Goal: Transaction & Acquisition: Book appointment/travel/reservation

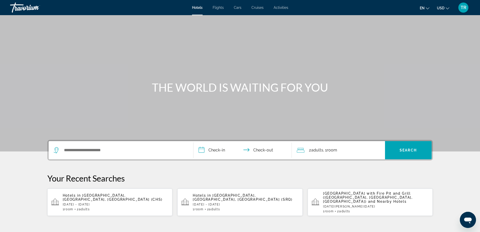
click at [77, 147] on div "Search widget" at bounding box center [121, 150] width 135 height 18
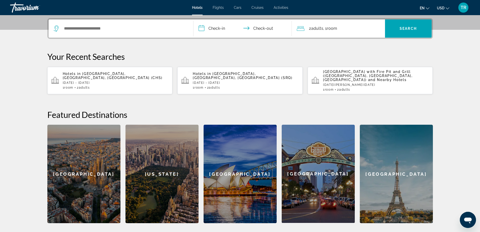
scroll to position [123, 0]
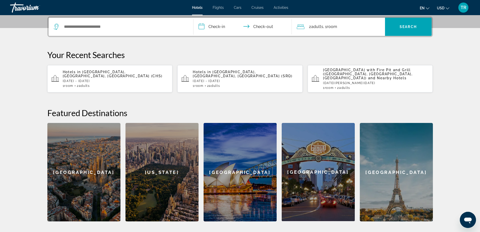
click at [118, 74] on span "Charleston, SC, United States (CHS)" at bounding box center [113, 74] width 100 height 8
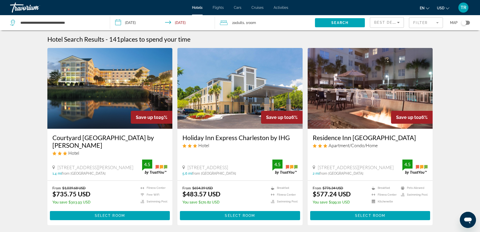
click at [468, 22] on div "Toggle map" at bounding box center [466, 23] width 9 height 4
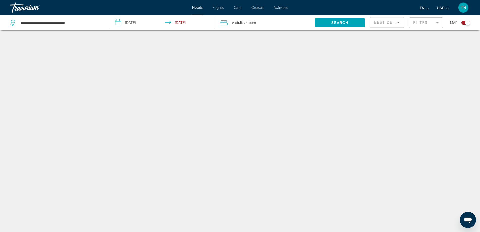
scroll to position [30, 0]
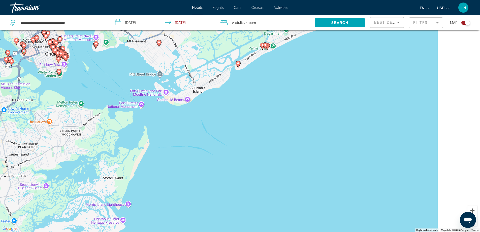
drag, startPoint x: 328, startPoint y: 112, endPoint x: 243, endPoint y: 188, distance: 113.6
click at [243, 188] on div "To activate drag with keyboard, press Alt + Enter. Once in keyboard drag state,…" at bounding box center [240, 116] width 480 height 232
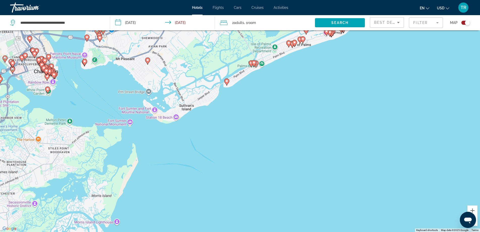
drag, startPoint x: 215, startPoint y: 110, endPoint x: 208, endPoint y: 161, distance: 50.9
click at [208, 161] on div "To activate drag with keyboard, press Alt + Enter. Once in keyboard drag state,…" at bounding box center [240, 116] width 480 height 232
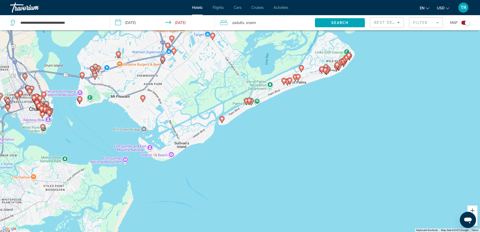
click at [222, 118] on image "Main content" at bounding box center [222, 118] width 3 height 3
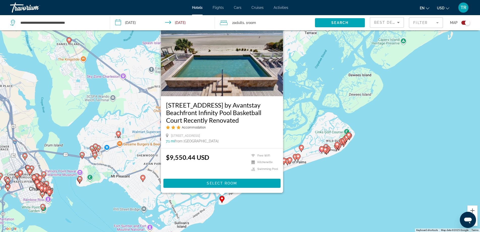
click at [252, 206] on div "To activate drag with keyboard, press Alt + Enter. Once in keyboard drag state,…" at bounding box center [240, 116] width 480 height 232
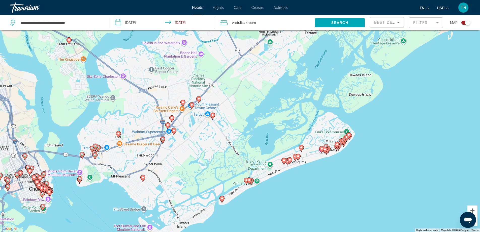
click at [246, 181] on image "Main content" at bounding box center [246, 180] width 3 height 3
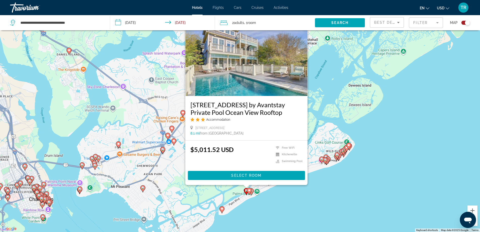
click at [250, 190] on image "Main content" at bounding box center [249, 190] width 3 height 3
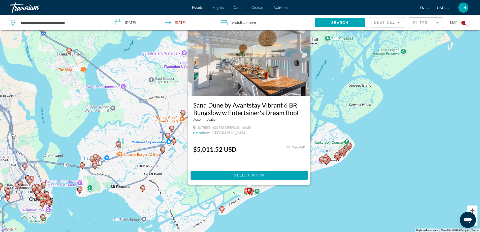
click at [253, 191] on icon "Main content" at bounding box center [251, 191] width 5 height 7
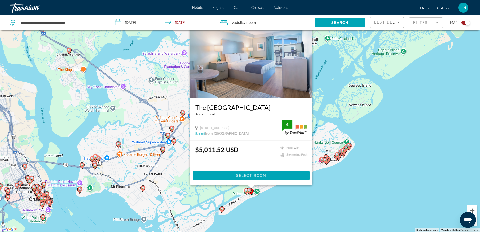
click at [331, 188] on div "To activate drag with keyboard, press Alt + Enter. Once in keyboard drag state,…" at bounding box center [240, 116] width 480 height 232
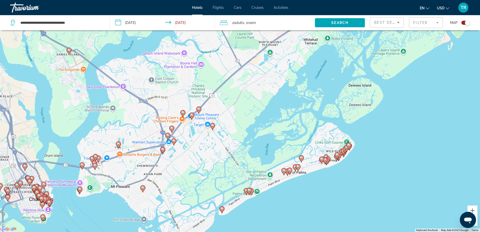
click at [283, 172] on image "Main content" at bounding box center [284, 170] width 3 height 3
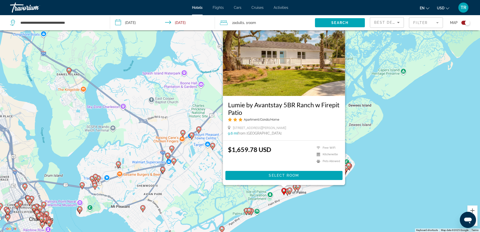
click at [286, 192] on gmp-advanced-marker "Main content" at bounding box center [284, 192] width 5 height 8
click at [287, 192] on image "Main content" at bounding box center [287, 190] width 3 height 3
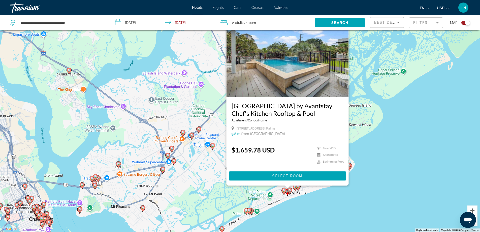
click at [290, 190] on image "Main content" at bounding box center [289, 189] width 3 height 3
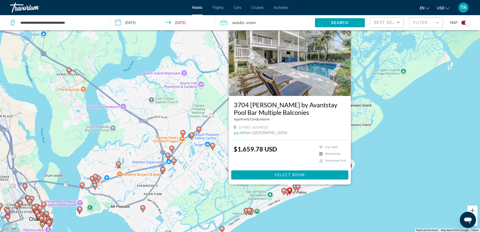
click at [294, 186] on image "Main content" at bounding box center [295, 186] width 3 height 3
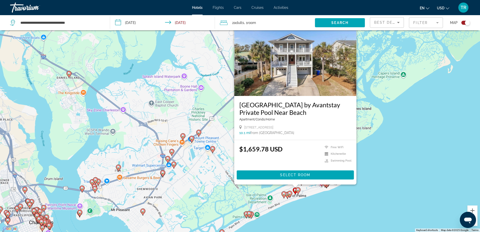
click at [299, 189] on image "Main content" at bounding box center [298, 189] width 3 height 3
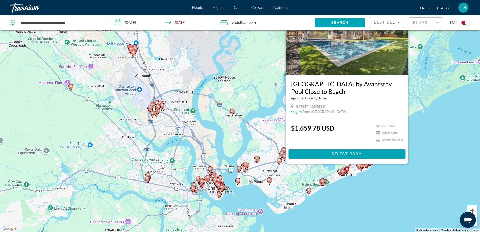
scroll to position [0, 0]
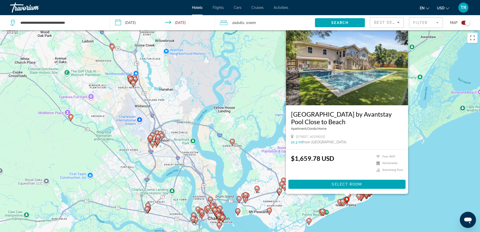
drag, startPoint x: 384, startPoint y: 192, endPoint x: 253, endPoint y: 160, distance: 134.5
click at [248, 157] on div "To activate drag with keyboard, press Alt + Enter. Once in keyboard drag state,…" at bounding box center [240, 146] width 480 height 232
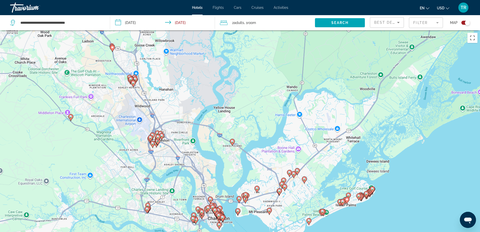
click at [357, 199] on gmp-advanced-marker "Main content" at bounding box center [359, 197] width 5 height 8
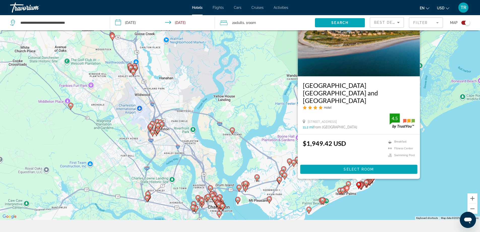
scroll to position [61, 0]
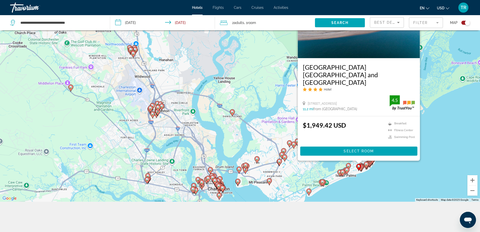
click at [366, 164] on image "Main content" at bounding box center [366, 163] width 3 height 3
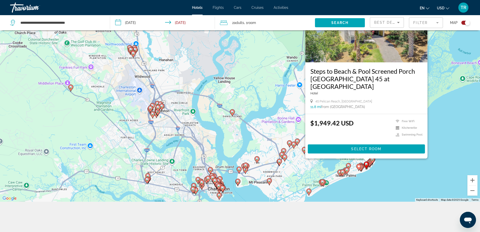
click at [369, 163] on gmp-advanced-marker "Main content" at bounding box center [371, 161] width 5 height 8
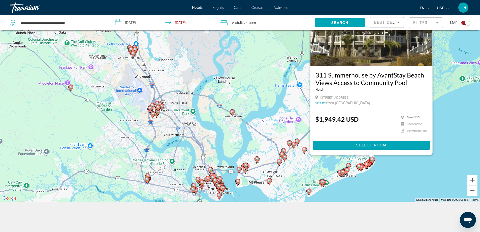
click at [374, 159] on icon "Main content" at bounding box center [372, 160] width 5 height 7
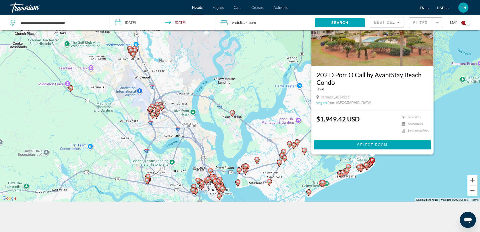
drag, startPoint x: 462, startPoint y: 22, endPoint x: 449, endPoint y: 31, distance: 15.7
click at [462, 22] on div "Toggle map" at bounding box center [466, 23] width 9 height 4
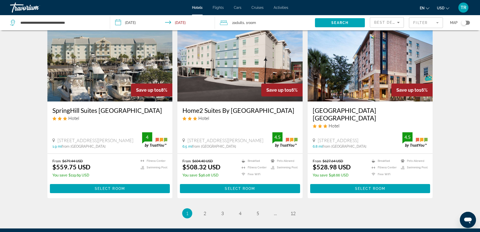
scroll to position [597, 0]
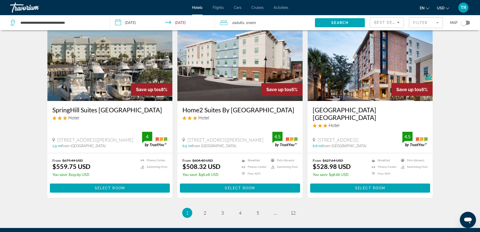
click at [253, 66] on img "Main content" at bounding box center [240, 60] width 125 height 81
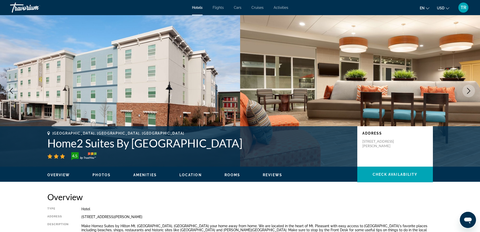
click at [470, 90] on icon "Next image" at bounding box center [469, 91] width 3 height 6
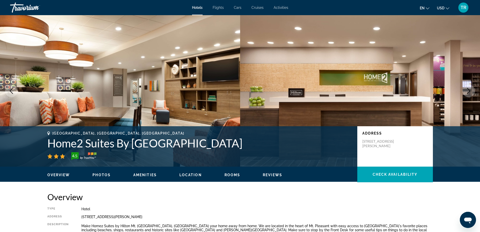
click at [470, 92] on icon "Next image" at bounding box center [469, 91] width 6 height 6
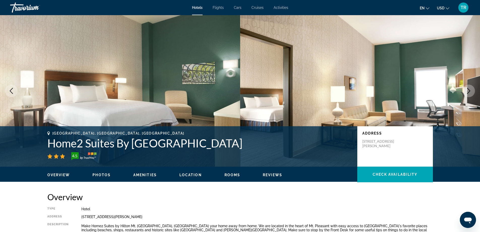
click at [470, 92] on icon "Next image" at bounding box center [469, 91] width 6 height 6
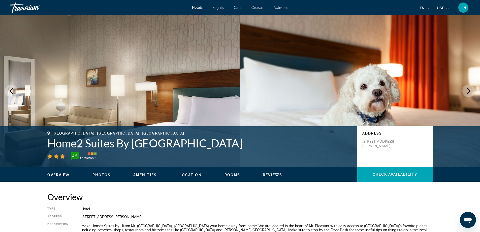
click at [469, 92] on icon "Next image" at bounding box center [469, 91] width 6 height 6
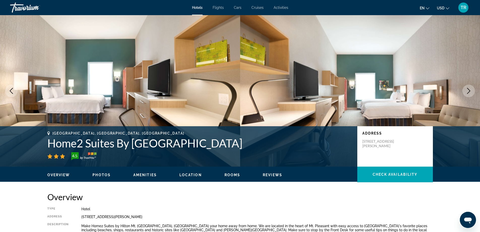
click at [469, 92] on icon "Next image" at bounding box center [469, 91] width 6 height 6
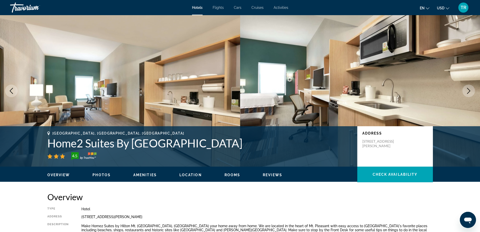
click at [469, 92] on icon "Next image" at bounding box center [469, 91] width 6 height 6
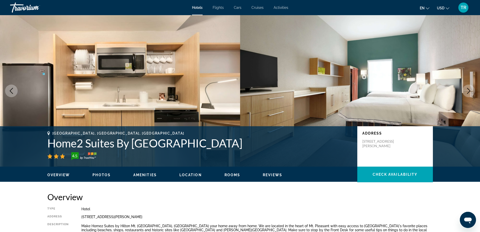
click at [469, 92] on icon "Next image" at bounding box center [469, 91] width 6 height 6
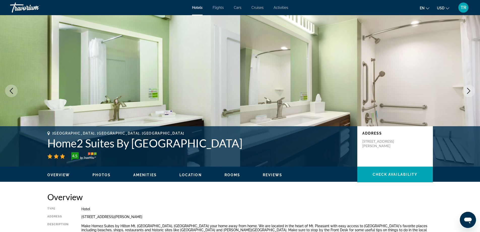
click at [469, 92] on icon "Next image" at bounding box center [469, 91] width 6 height 6
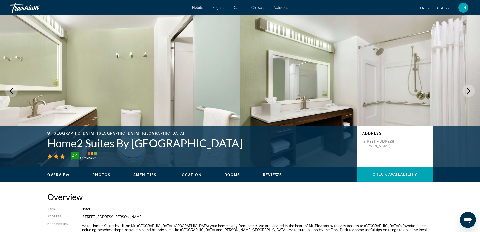
click at [469, 92] on icon "Next image" at bounding box center [469, 91] width 6 height 6
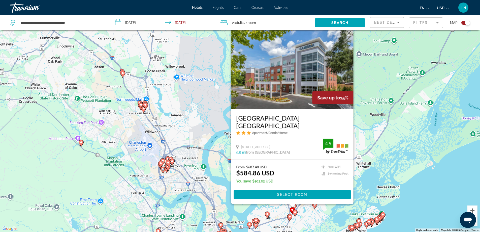
scroll to position [30, 0]
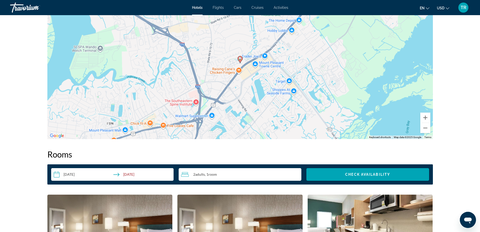
scroll to position [378, 0]
